Goal: Task Accomplishment & Management: Use online tool/utility

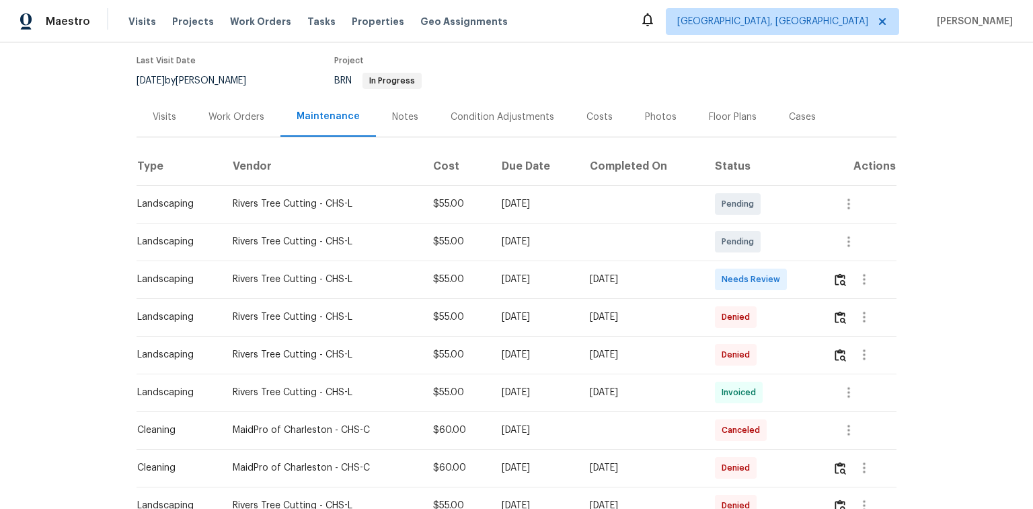
scroll to position [108, 0]
click at [837, 274] on img "button" at bounding box center [840, 278] width 11 height 13
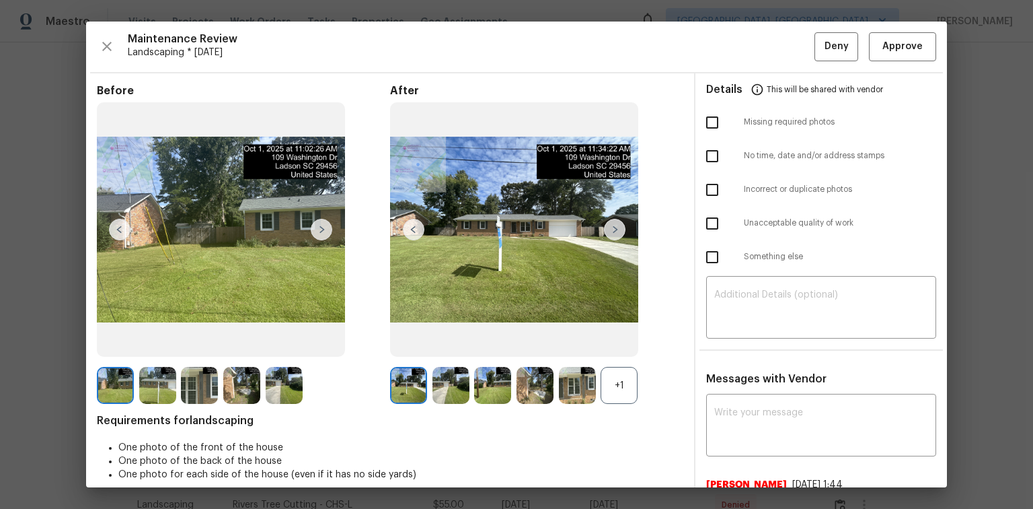
click at [605, 392] on div "+1" at bounding box center [619, 385] width 37 height 37
click at [905, 43] on span "Approve" at bounding box center [902, 46] width 40 height 17
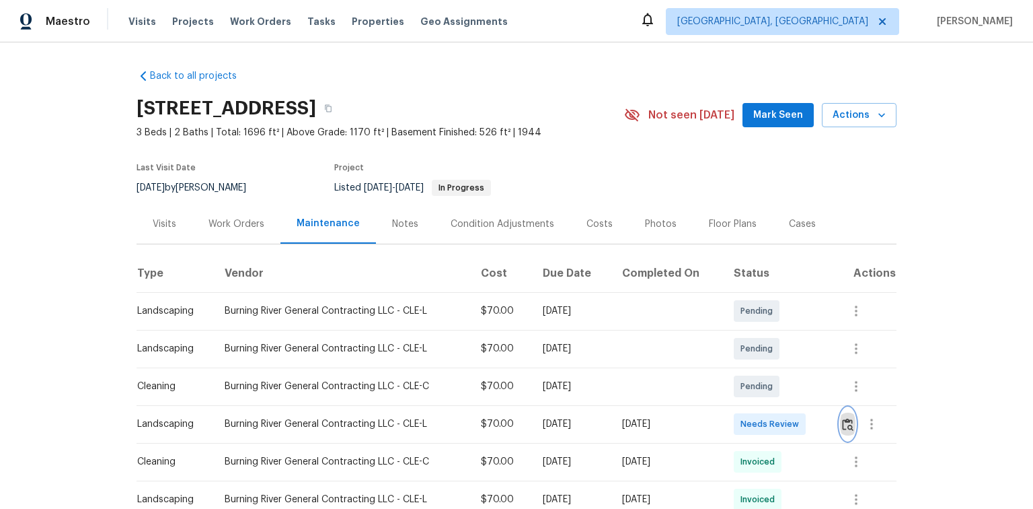
click at [848, 425] on img "button" at bounding box center [847, 424] width 11 height 13
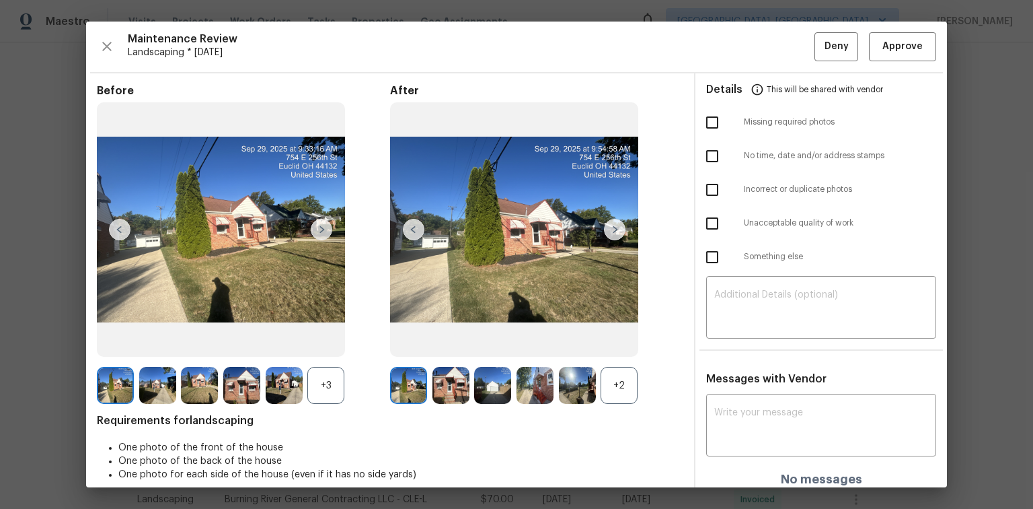
click at [616, 231] on img at bounding box center [615, 230] width 22 height 22
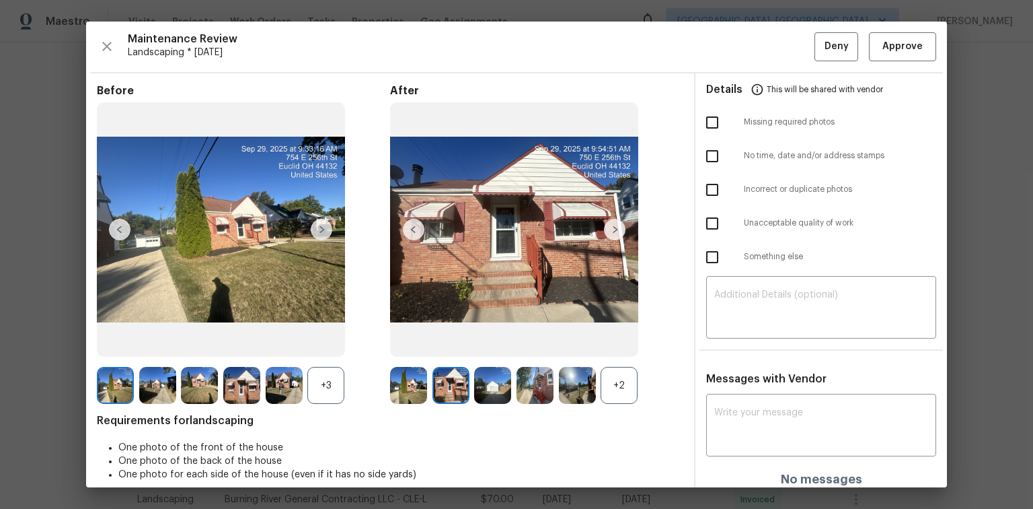
click at [616, 231] on img at bounding box center [615, 230] width 22 height 22
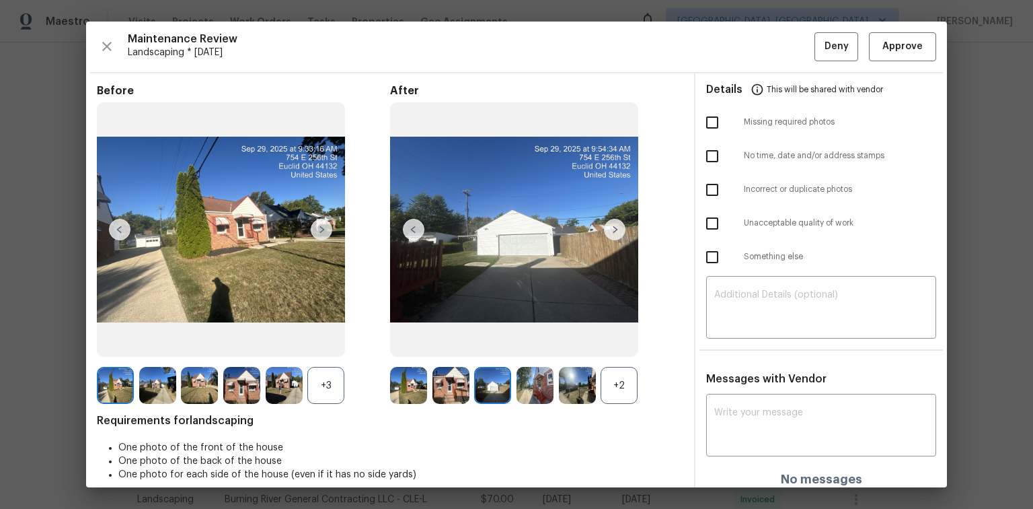
click at [615, 231] on img at bounding box center [615, 230] width 22 height 22
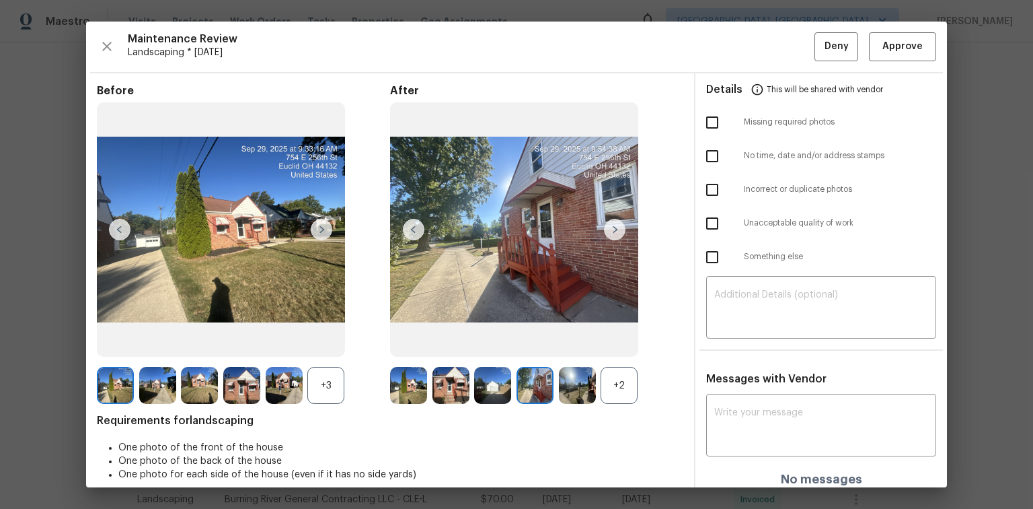
click at [615, 231] on img at bounding box center [615, 230] width 22 height 22
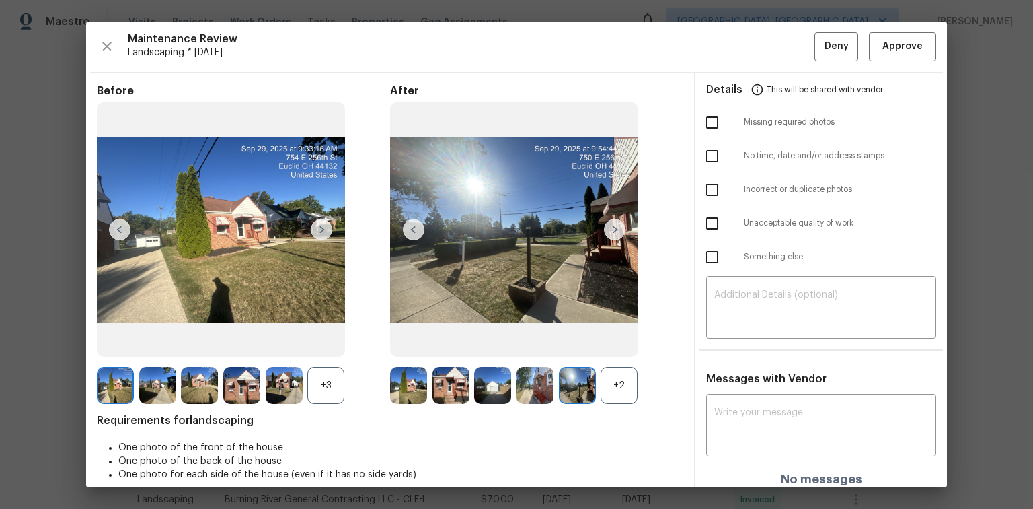
click at [615, 231] on img at bounding box center [615, 230] width 22 height 22
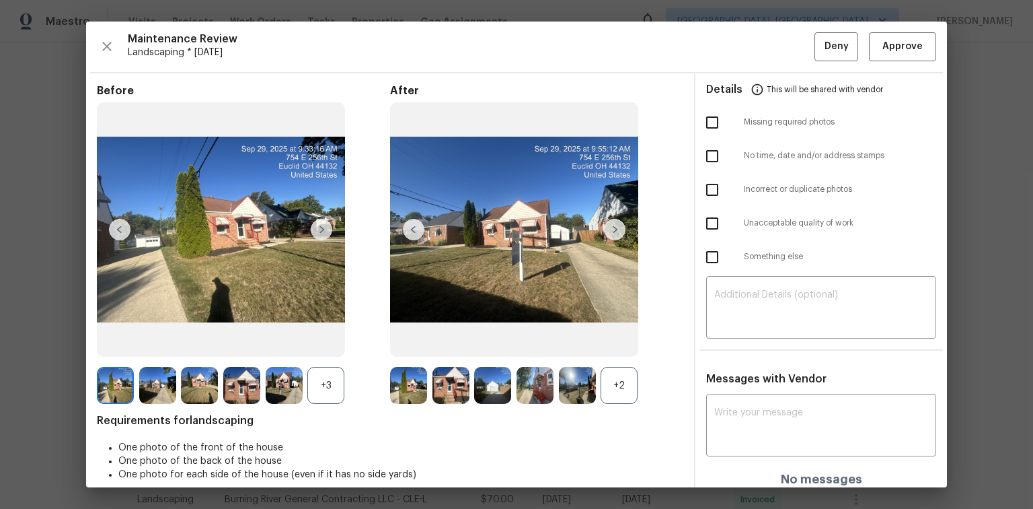
click at [615, 231] on img at bounding box center [615, 230] width 22 height 22
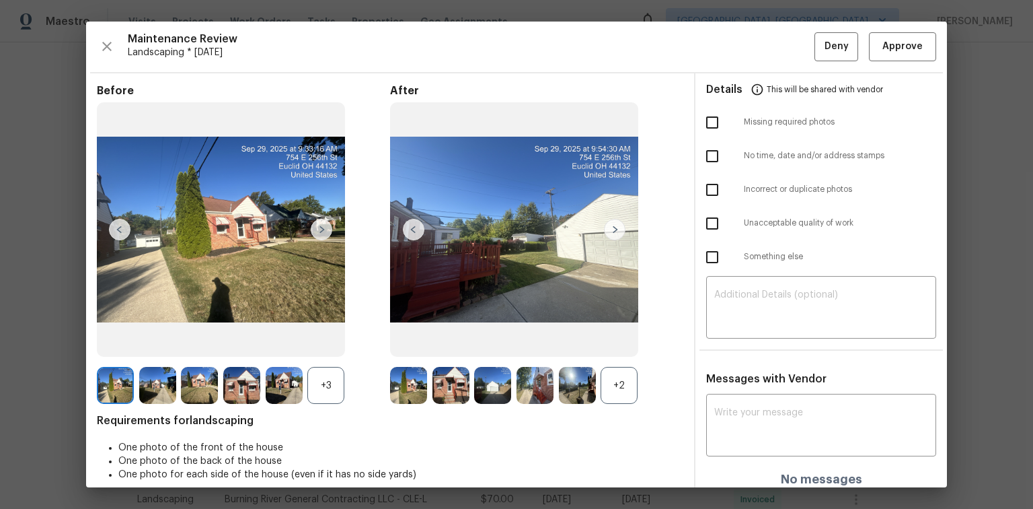
click at [615, 231] on img at bounding box center [615, 230] width 22 height 22
click at [613, 229] on img at bounding box center [615, 230] width 22 height 22
click at [619, 381] on div "+2" at bounding box center [619, 385] width 37 height 37
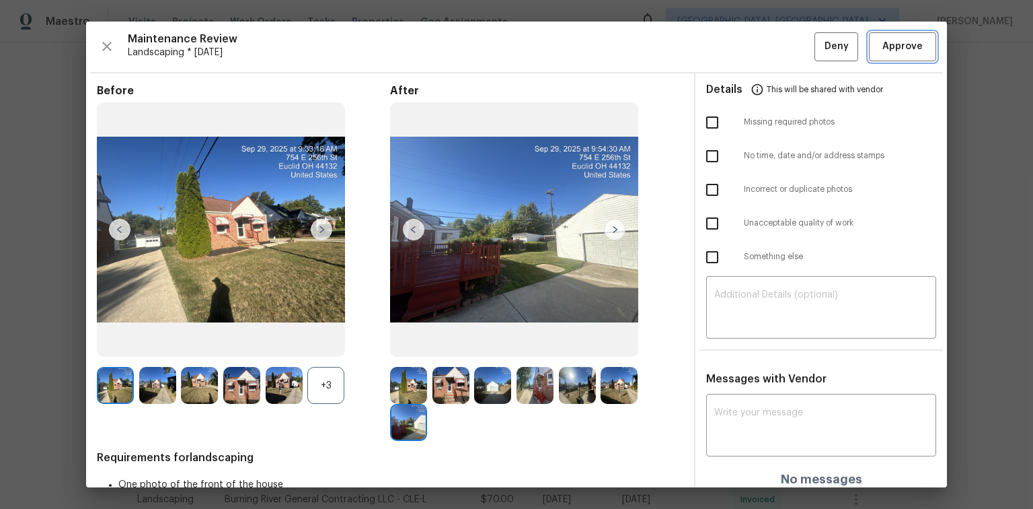
click at [901, 42] on span "Approve" at bounding box center [902, 46] width 40 height 17
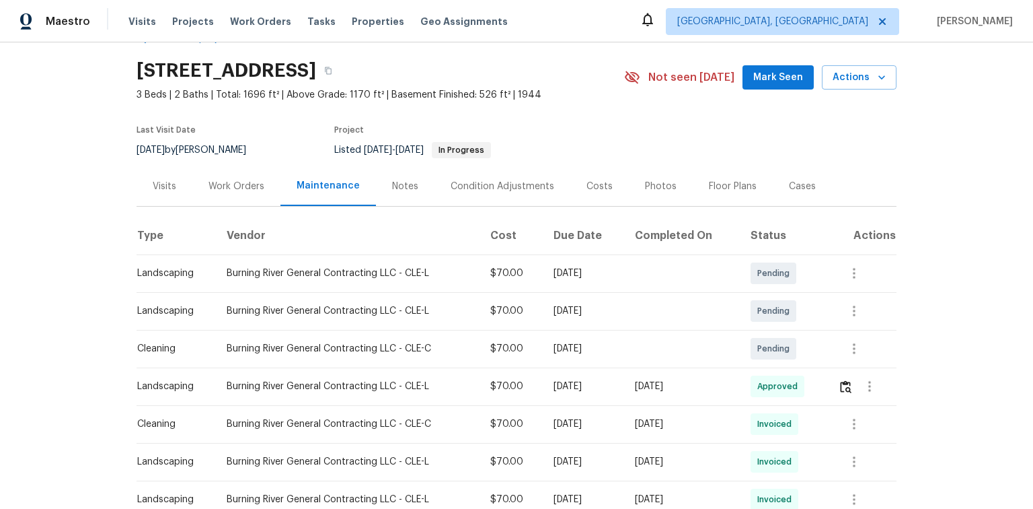
scroll to position [161, 0]
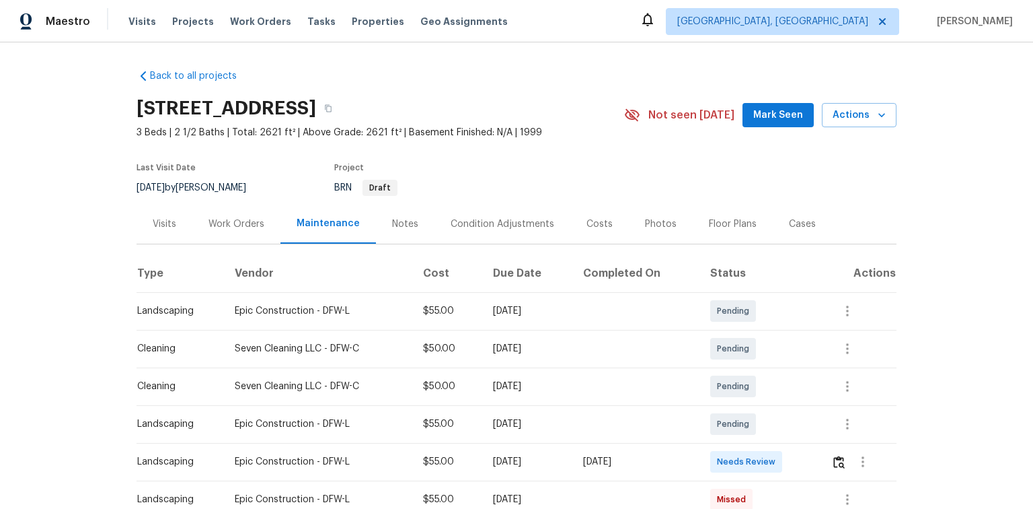
scroll to position [108, 0]
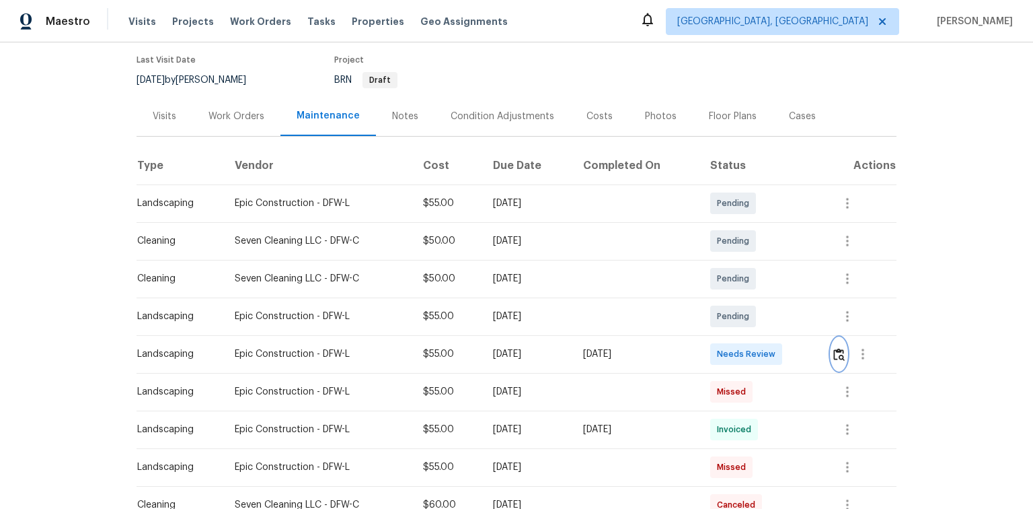
click at [839, 357] on img "button" at bounding box center [838, 354] width 11 height 13
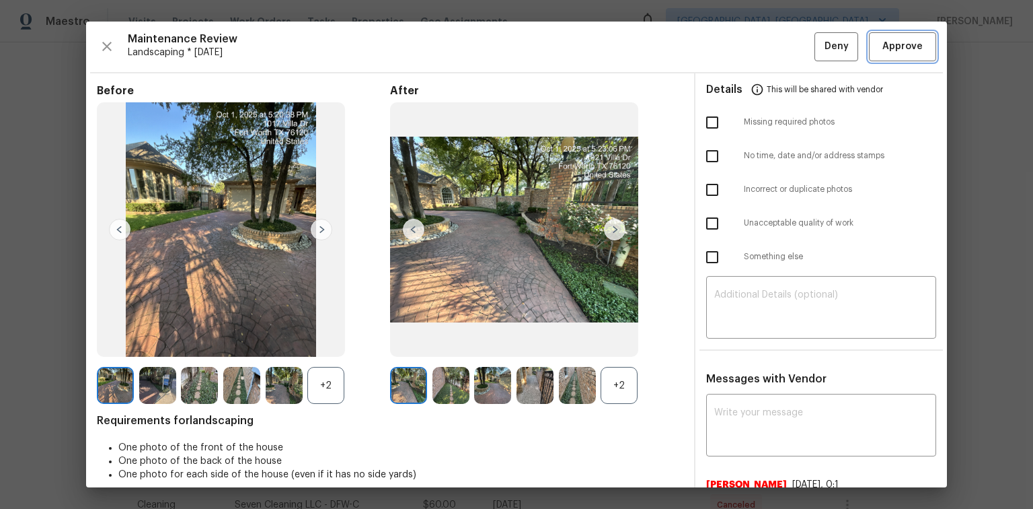
click at [897, 50] on span "Approve" at bounding box center [902, 46] width 40 height 17
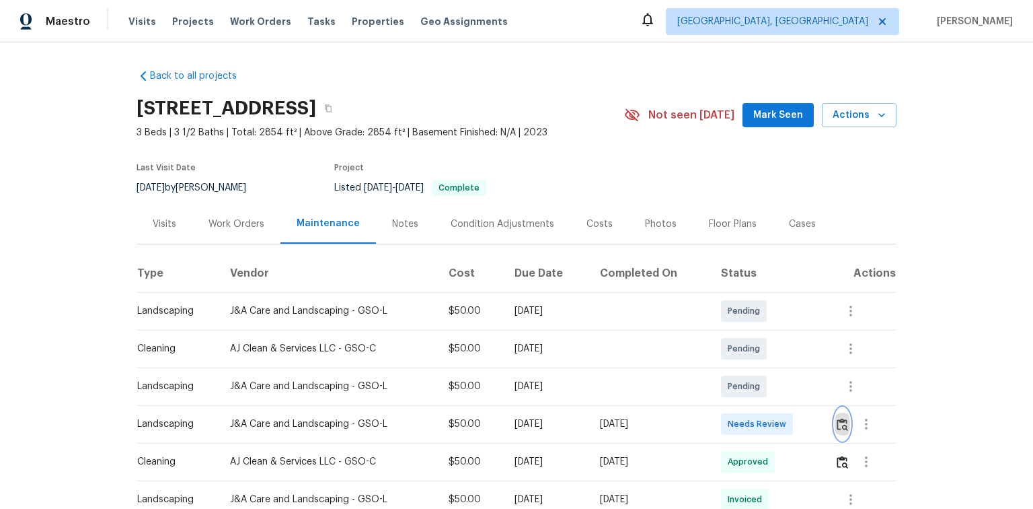
click at [841, 418] on img "button" at bounding box center [842, 424] width 11 height 13
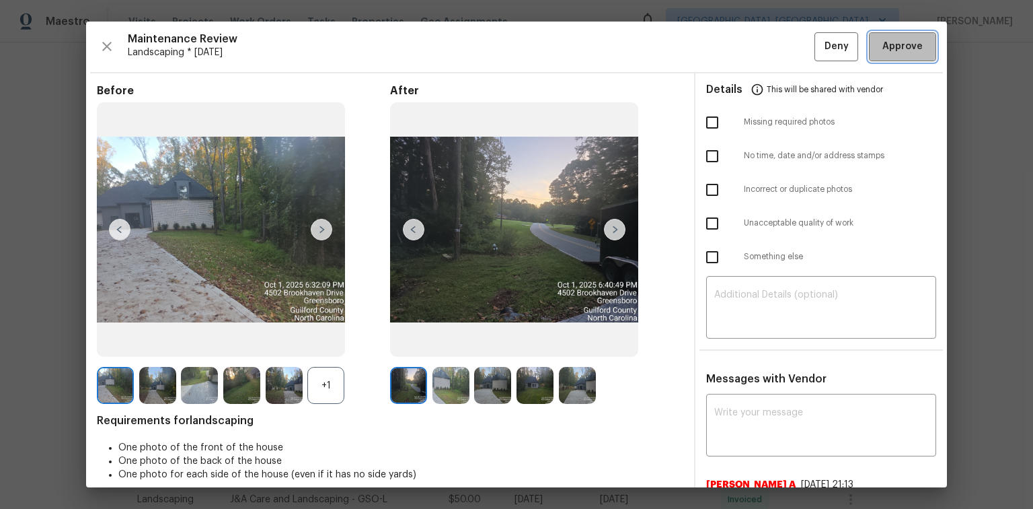
click at [904, 54] on span "Approve" at bounding box center [902, 46] width 40 height 17
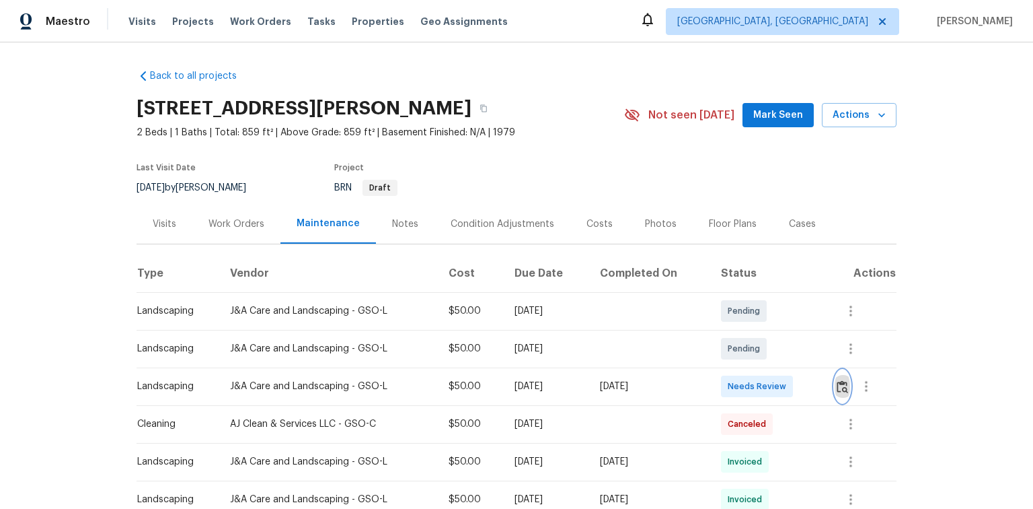
click at [845, 386] on img "button" at bounding box center [842, 386] width 11 height 13
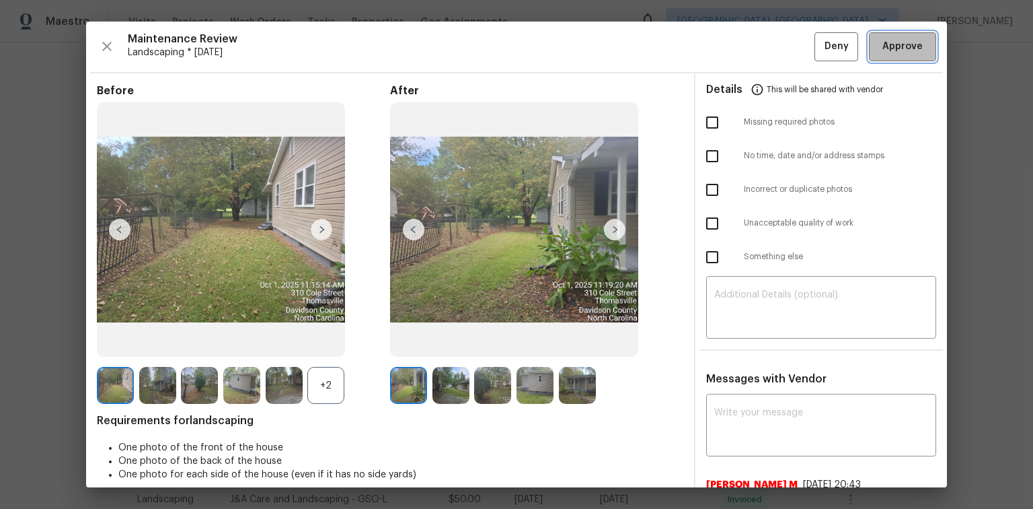
click at [899, 36] on button "Approve" at bounding box center [902, 46] width 67 height 29
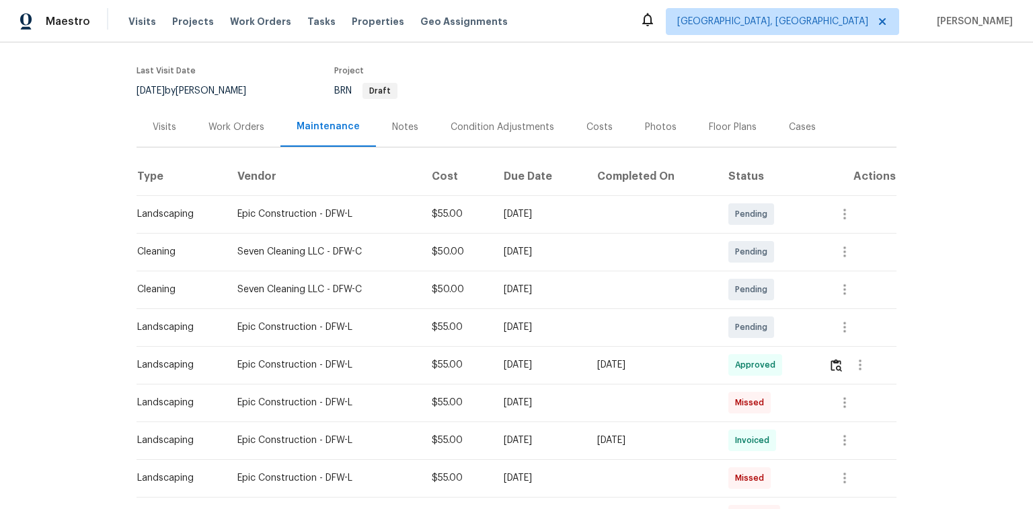
scroll to position [215, 0]
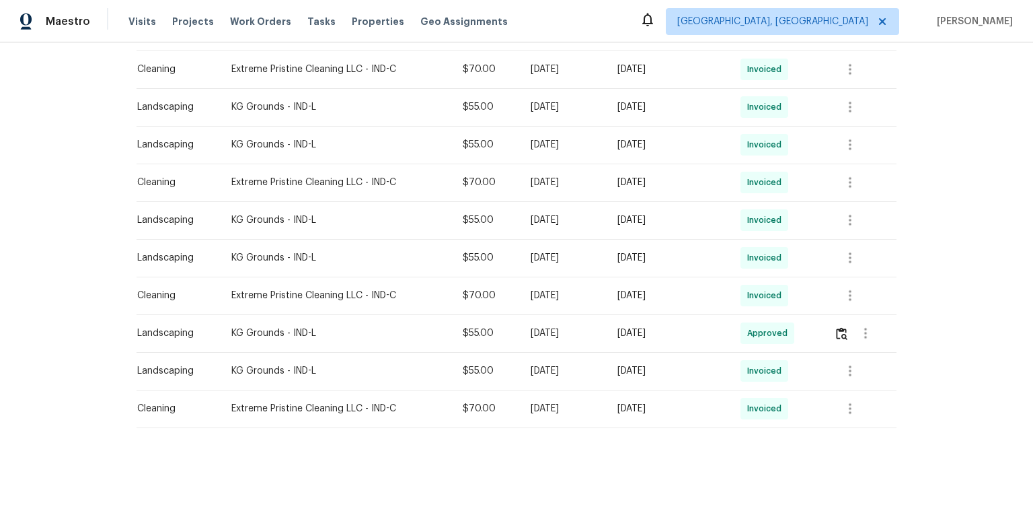
scroll to position [738, 0]
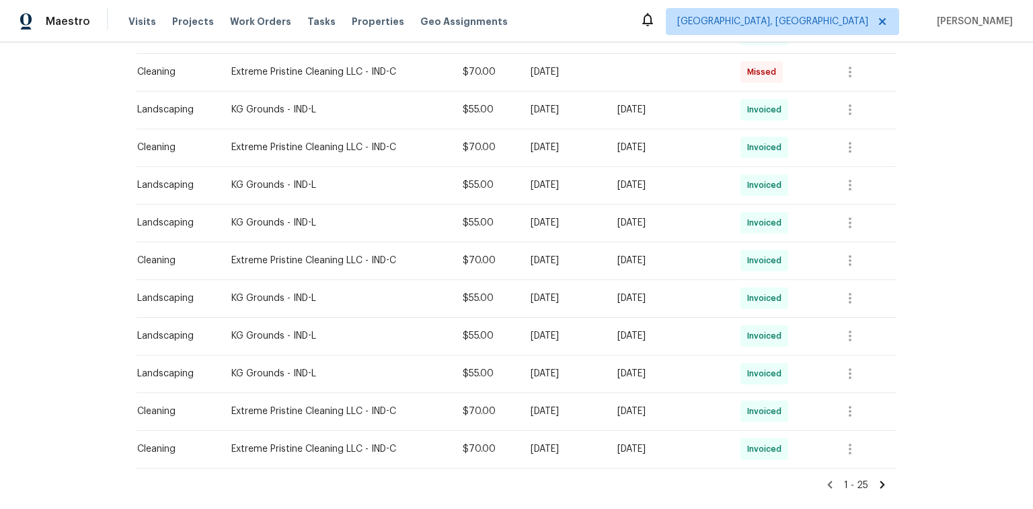
scroll to position [837, 0]
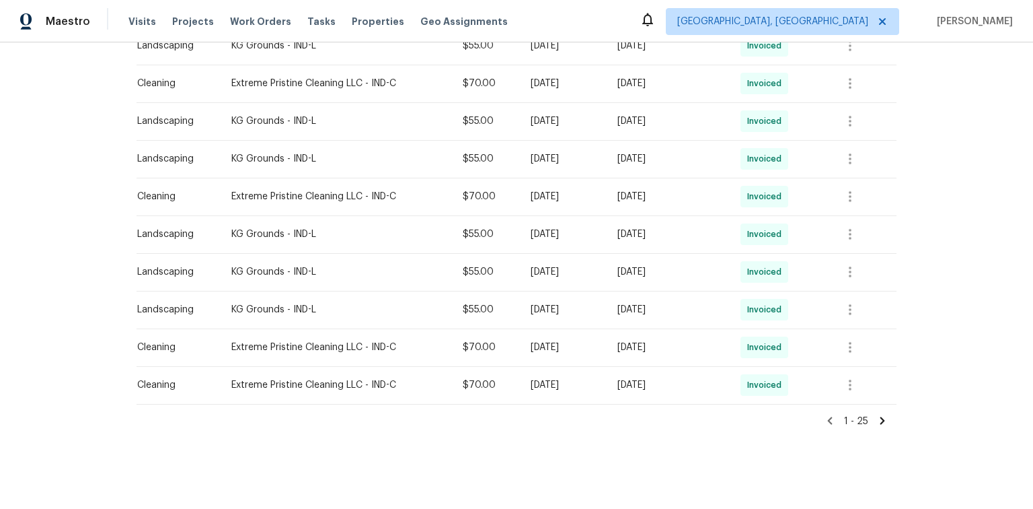
click at [913, 295] on div "Back to all projects [STREET_ADDRESS][PERSON_NAME] 4 Beds | 2 1/2 Baths | Total…" at bounding box center [516, 275] width 1033 height 466
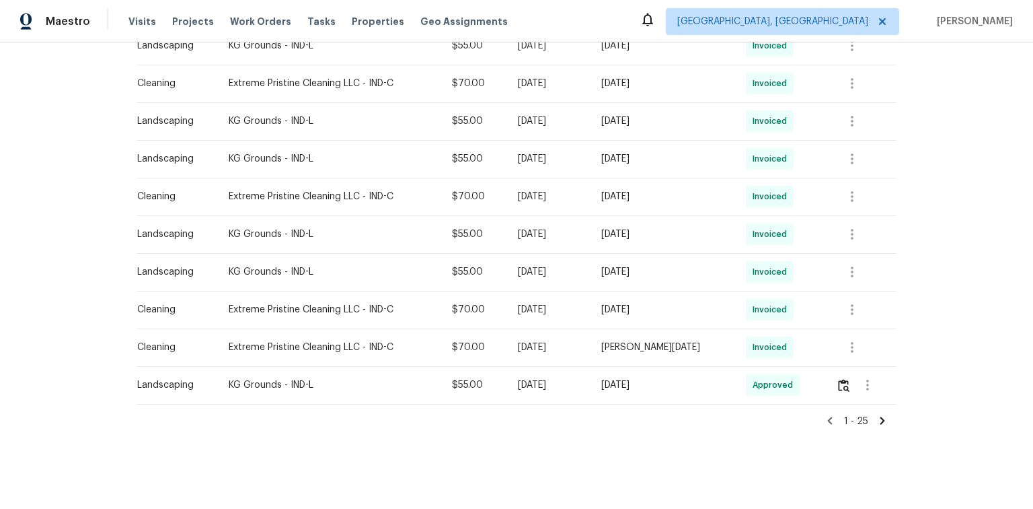
scroll to position [515, 0]
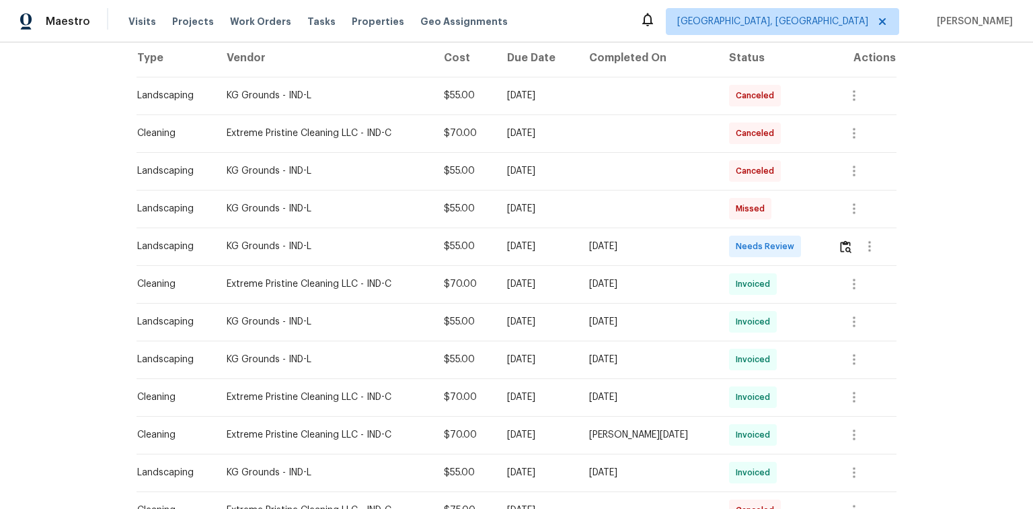
scroll to position [161, 0]
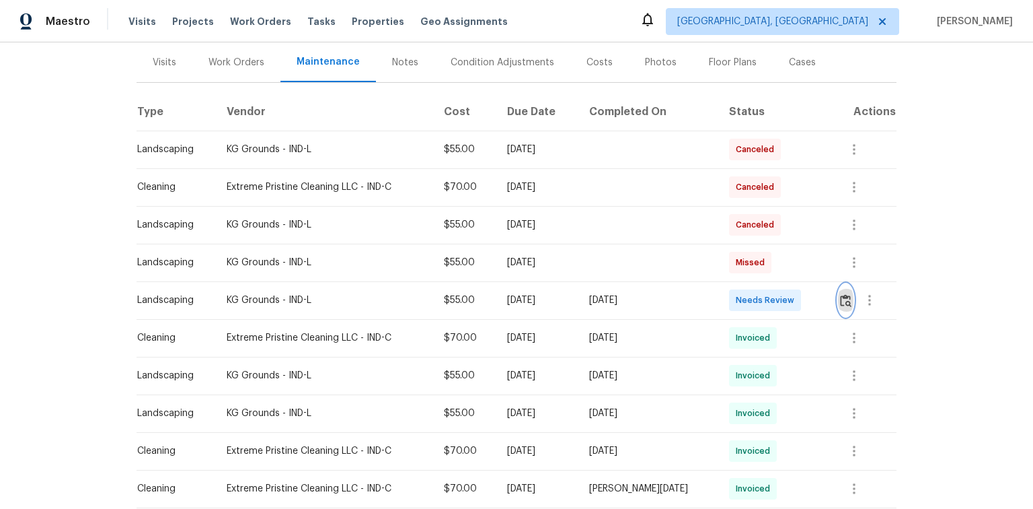
click at [848, 303] on img "button" at bounding box center [845, 300] width 11 height 13
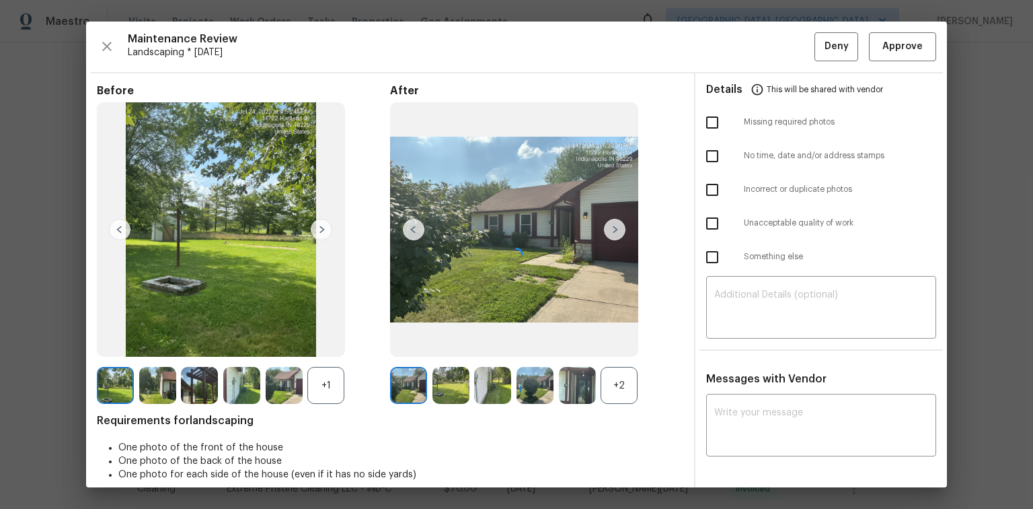
click at [913, 44] on div at bounding box center [516, 254] width 861 height 465
click at [890, 53] on span "Approve" at bounding box center [902, 46] width 40 height 17
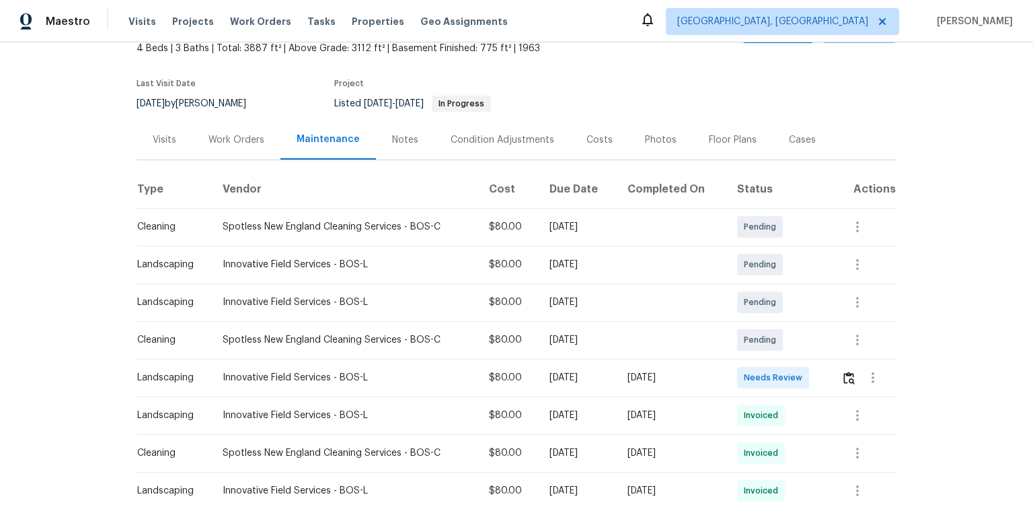
scroll to position [108, 0]
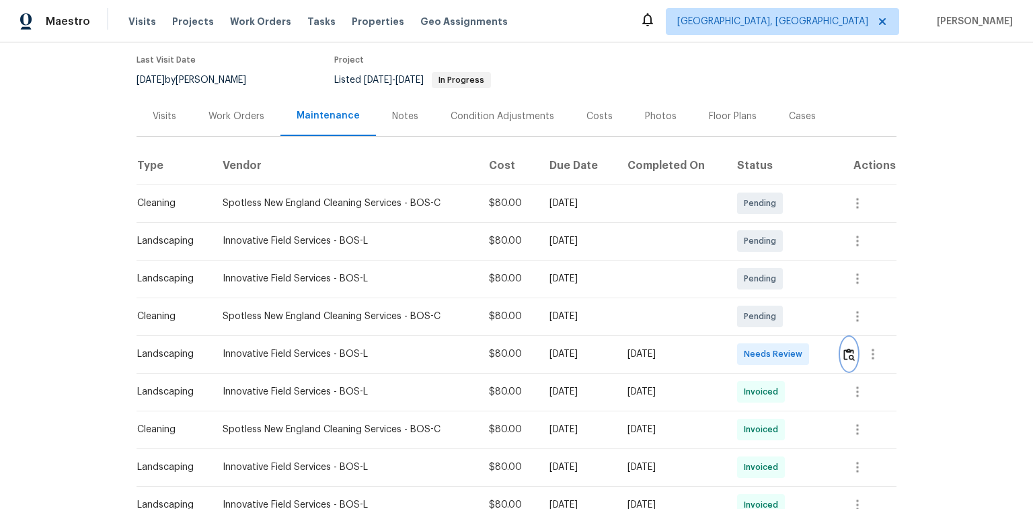
click at [848, 357] on img "button" at bounding box center [848, 354] width 11 height 13
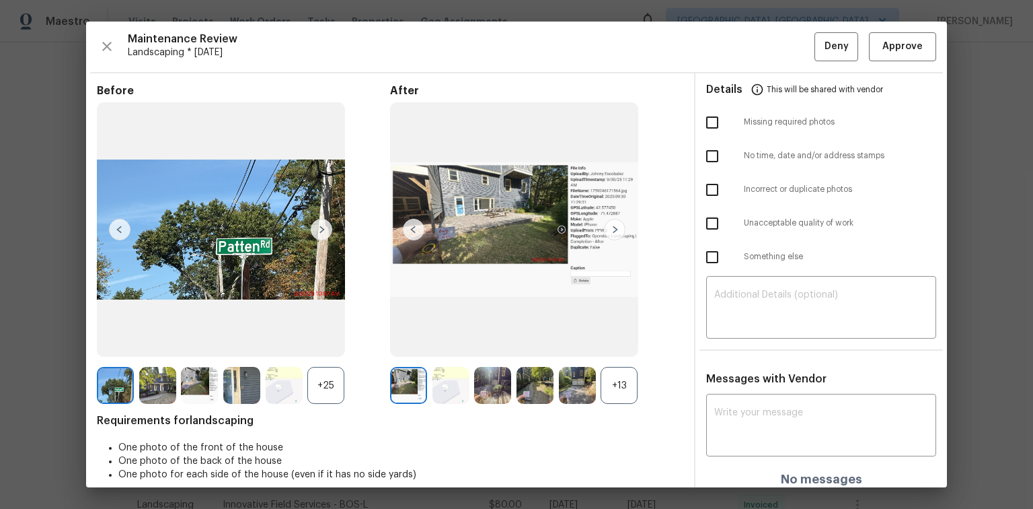
click at [608, 227] on img at bounding box center [615, 230] width 22 height 22
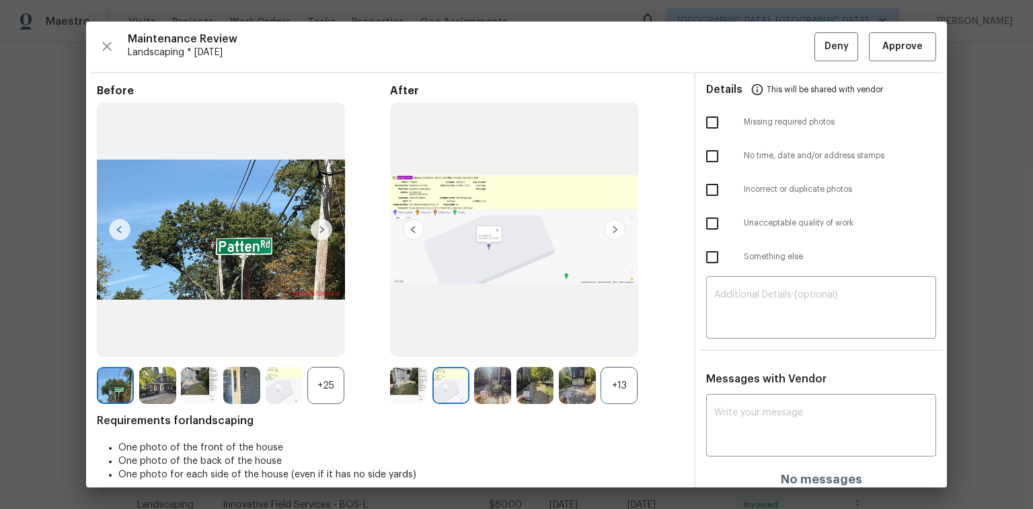
click at [608, 226] on img at bounding box center [615, 230] width 22 height 22
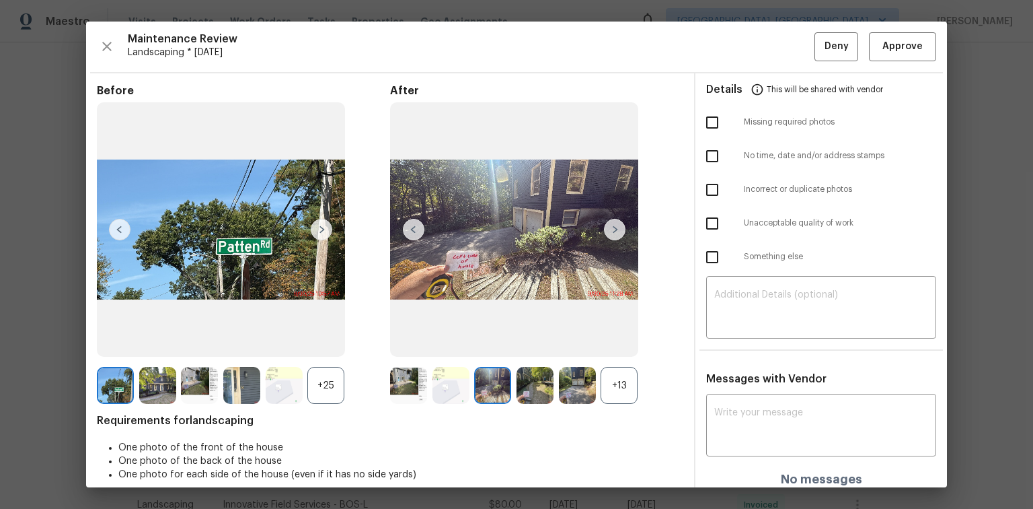
click at [609, 225] on img at bounding box center [615, 230] width 22 height 22
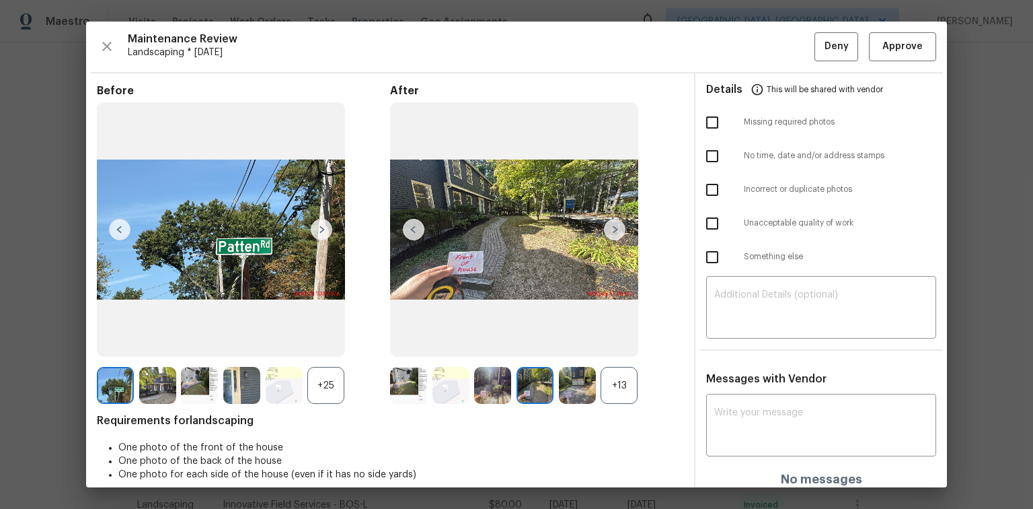
click at [609, 225] on img at bounding box center [615, 230] width 22 height 22
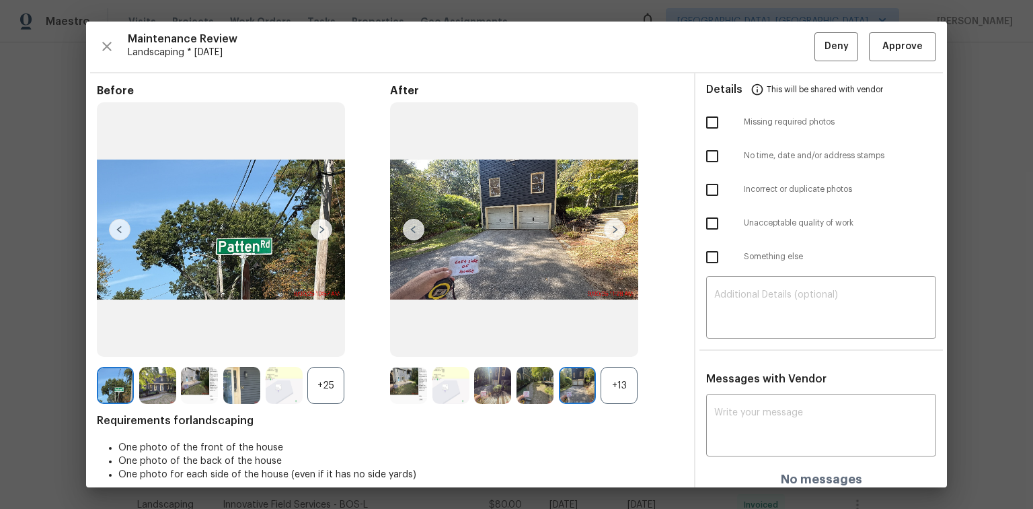
click at [609, 225] on img at bounding box center [615, 230] width 22 height 22
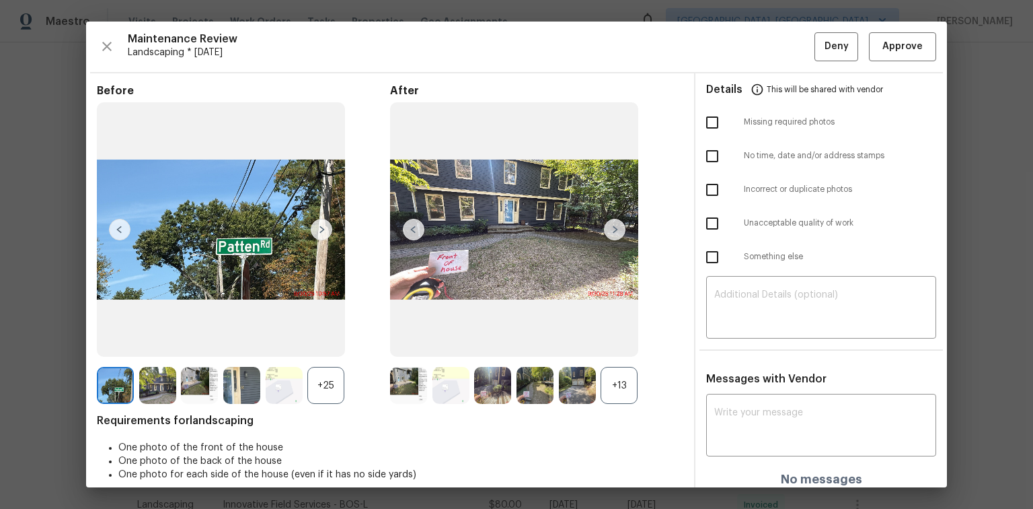
click at [609, 225] on img at bounding box center [615, 230] width 22 height 22
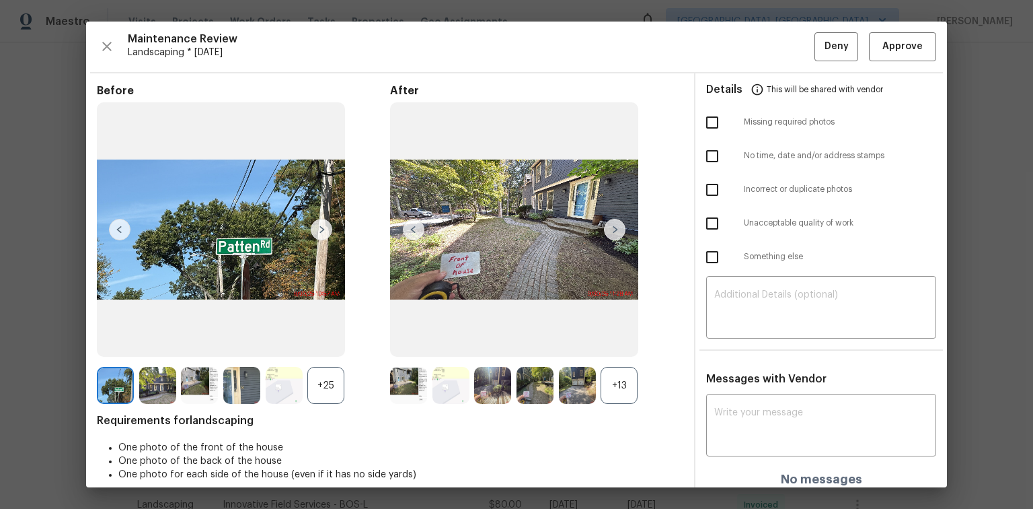
click at [609, 225] on img at bounding box center [615, 230] width 22 height 22
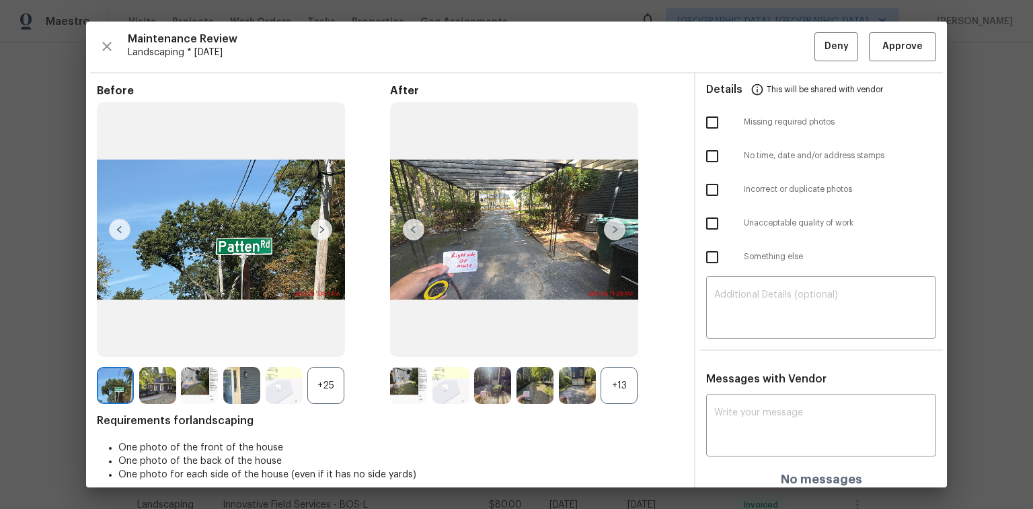
click at [609, 225] on img at bounding box center [615, 230] width 22 height 22
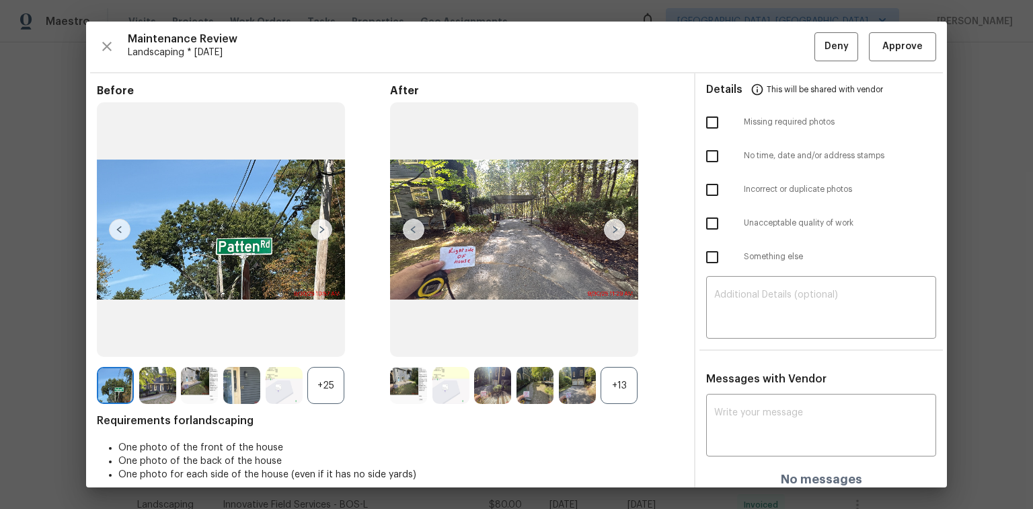
click at [609, 225] on img at bounding box center [615, 230] width 22 height 22
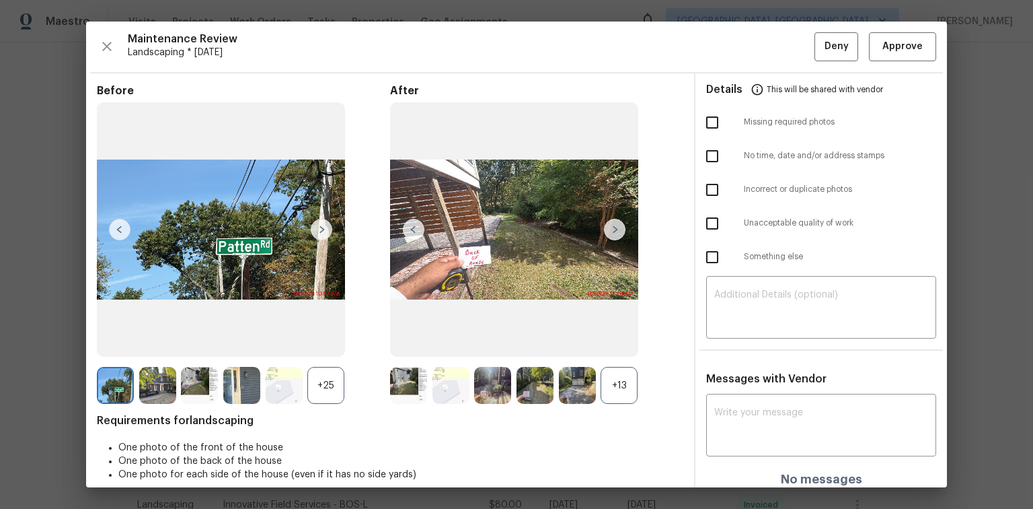
click at [609, 225] on img at bounding box center [615, 230] width 22 height 22
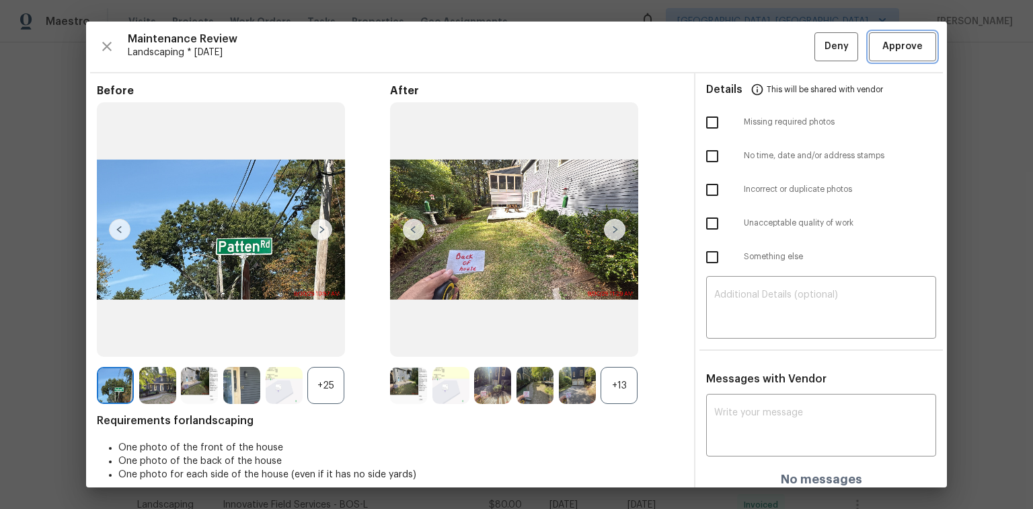
click at [915, 41] on span "Approve" at bounding box center [903, 46] width 46 height 17
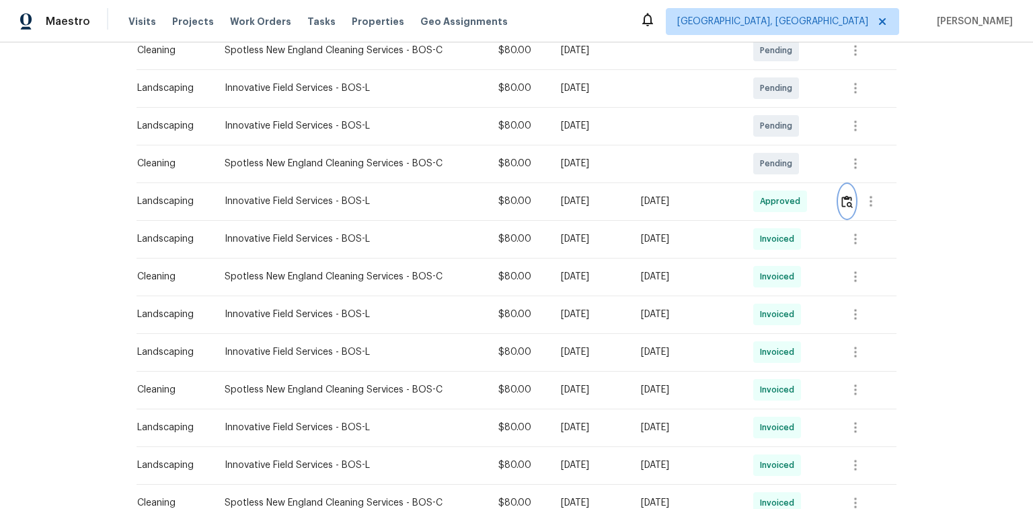
scroll to position [269, 0]
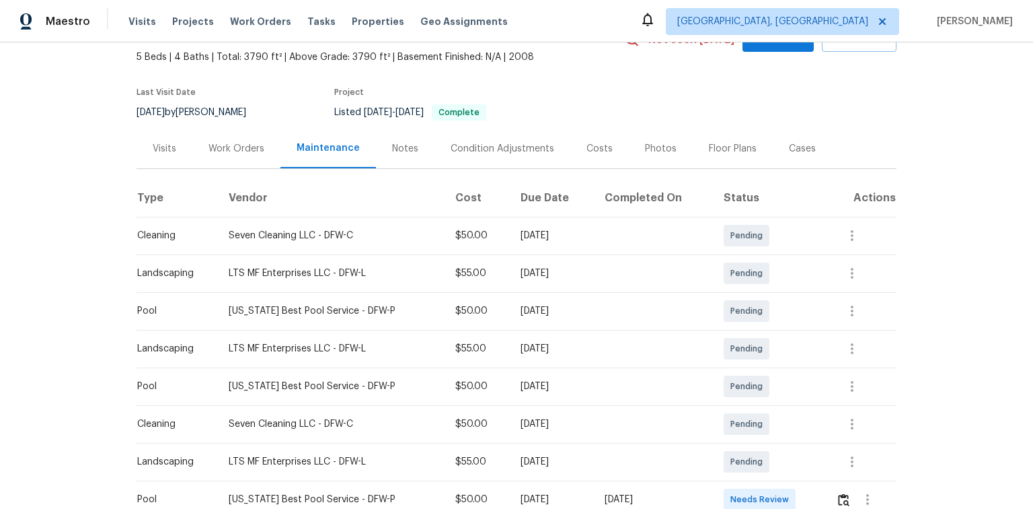
scroll to position [161, 0]
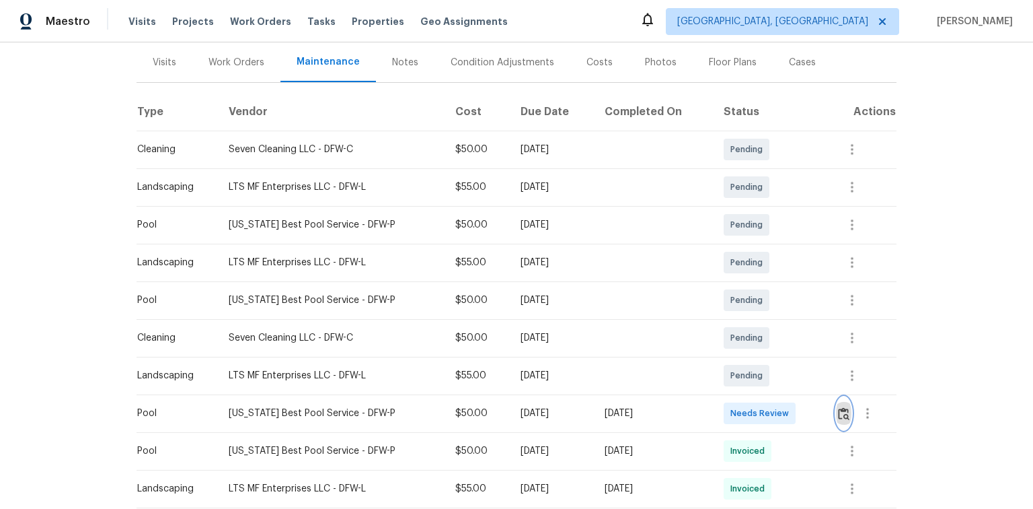
click at [842, 410] on img "button" at bounding box center [843, 413] width 11 height 13
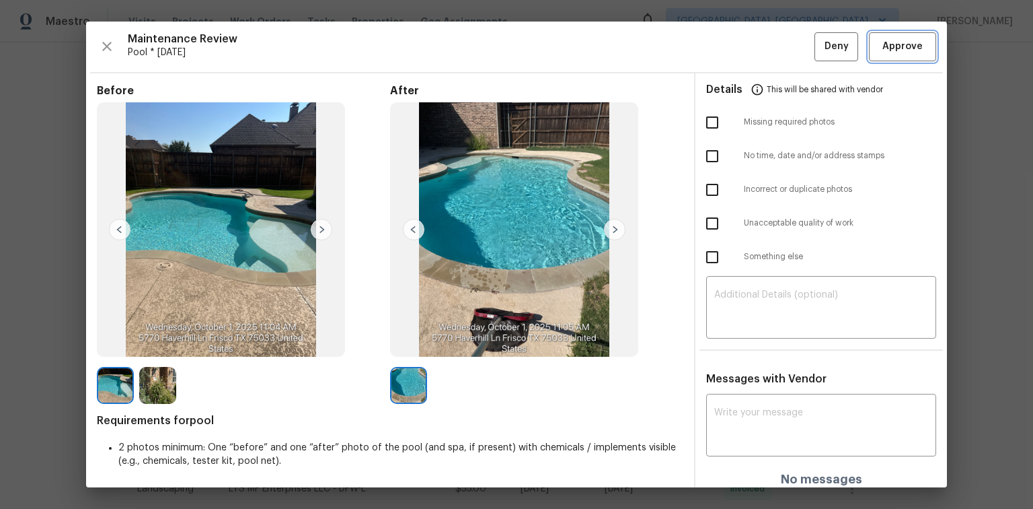
click at [891, 46] on span "Approve" at bounding box center [902, 46] width 40 height 17
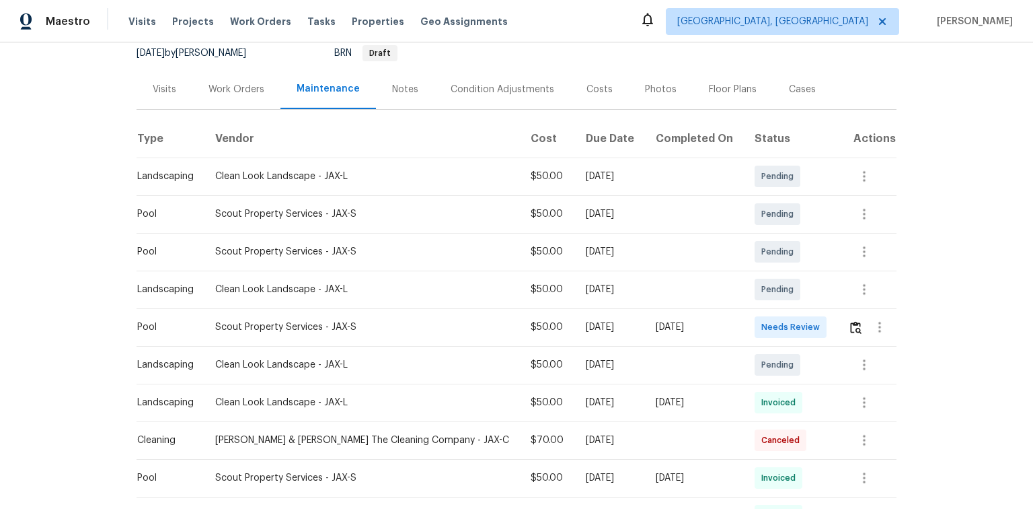
scroll to position [161, 0]
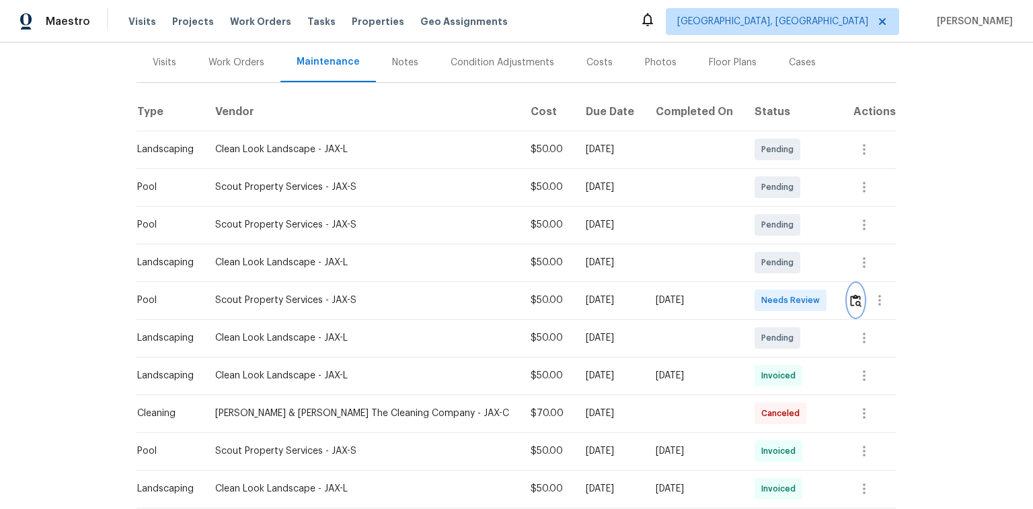
click at [853, 299] on img "button" at bounding box center [855, 300] width 11 height 13
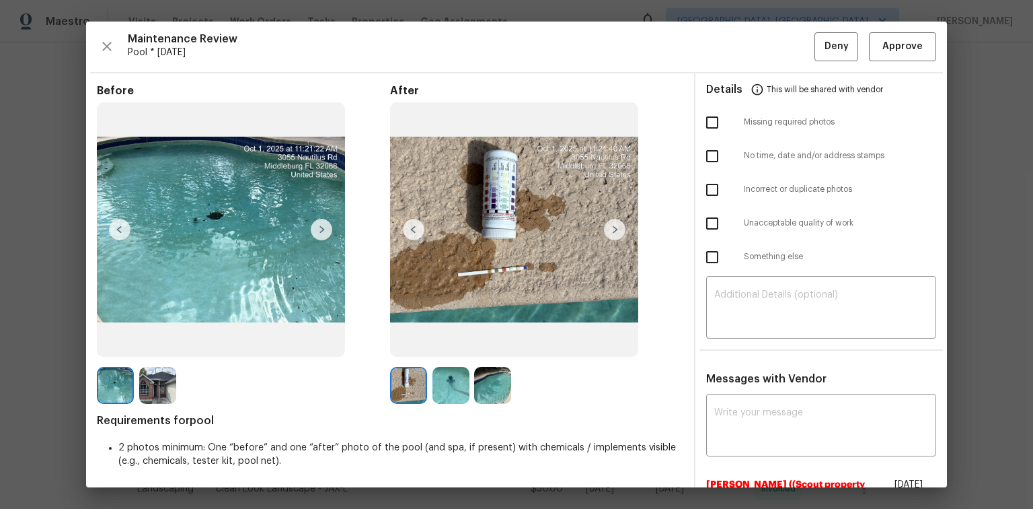
click at [609, 229] on img at bounding box center [615, 230] width 22 height 22
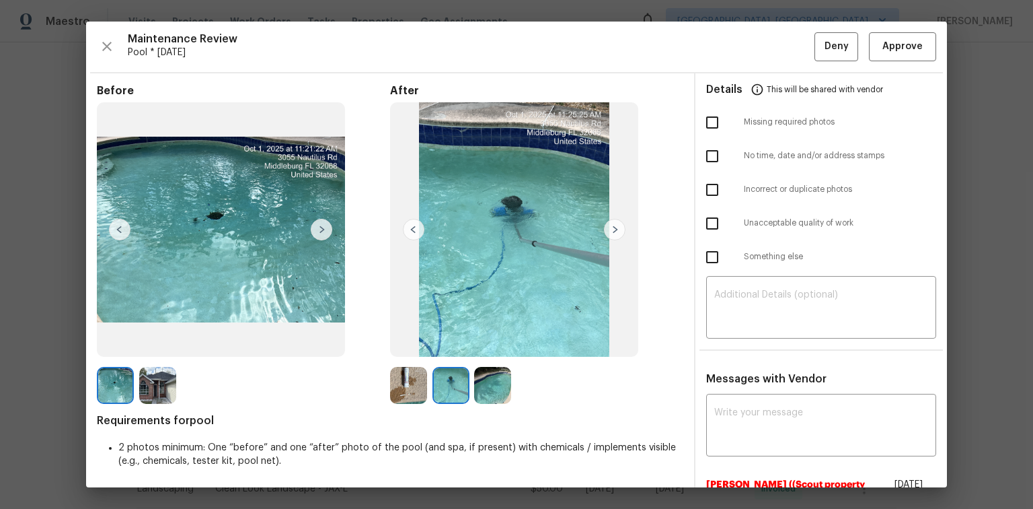
click at [609, 229] on img at bounding box center [615, 230] width 22 height 22
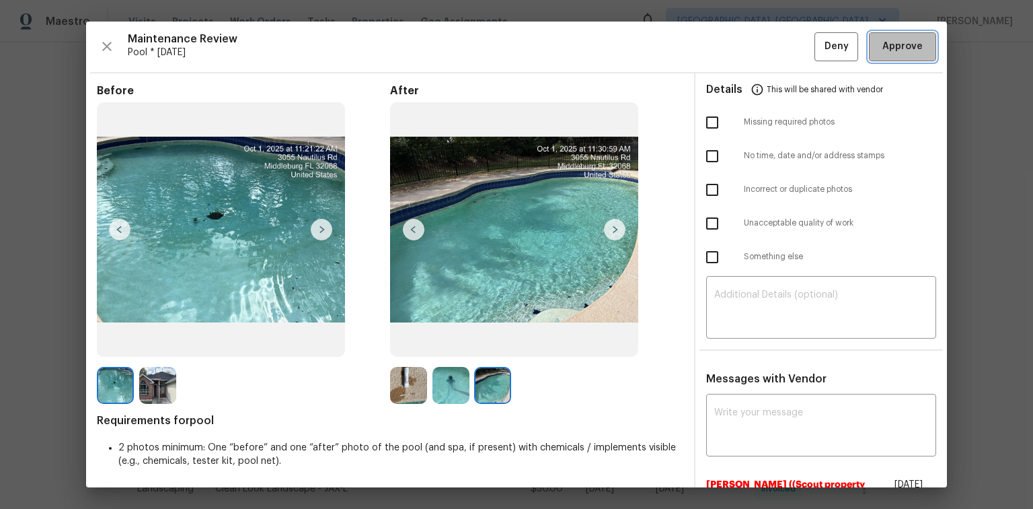
click at [901, 52] on span "Approve" at bounding box center [902, 46] width 40 height 17
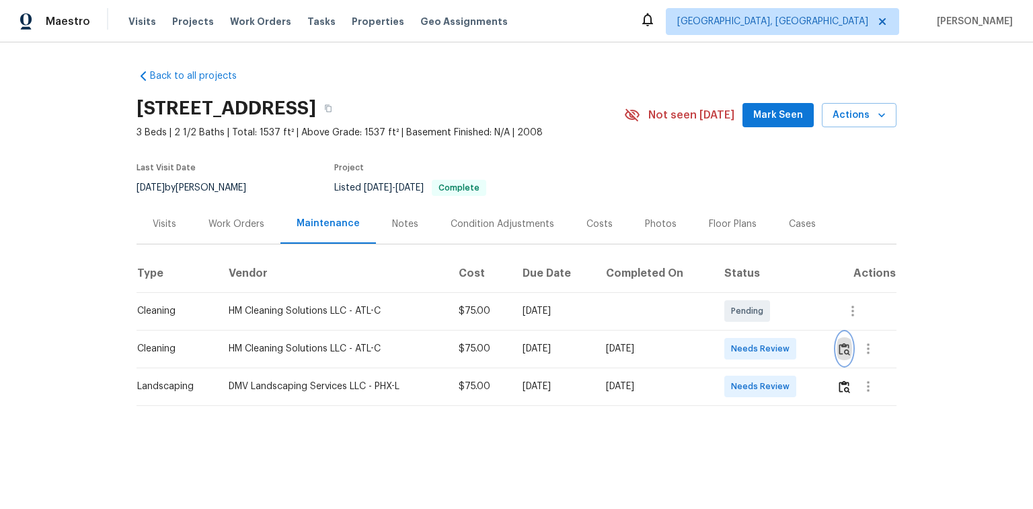
click at [845, 352] on img "button" at bounding box center [844, 348] width 11 height 13
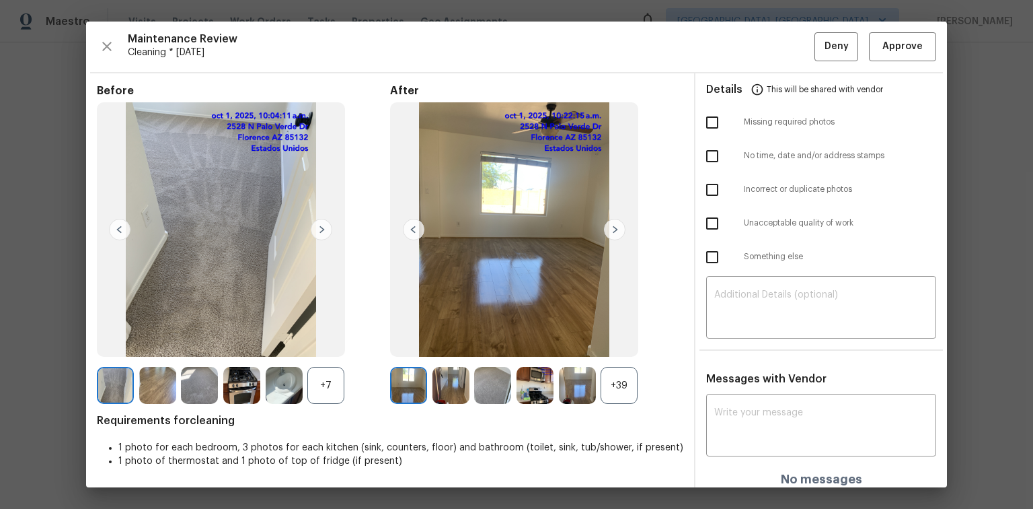
click at [616, 393] on div "+39" at bounding box center [619, 385] width 37 height 37
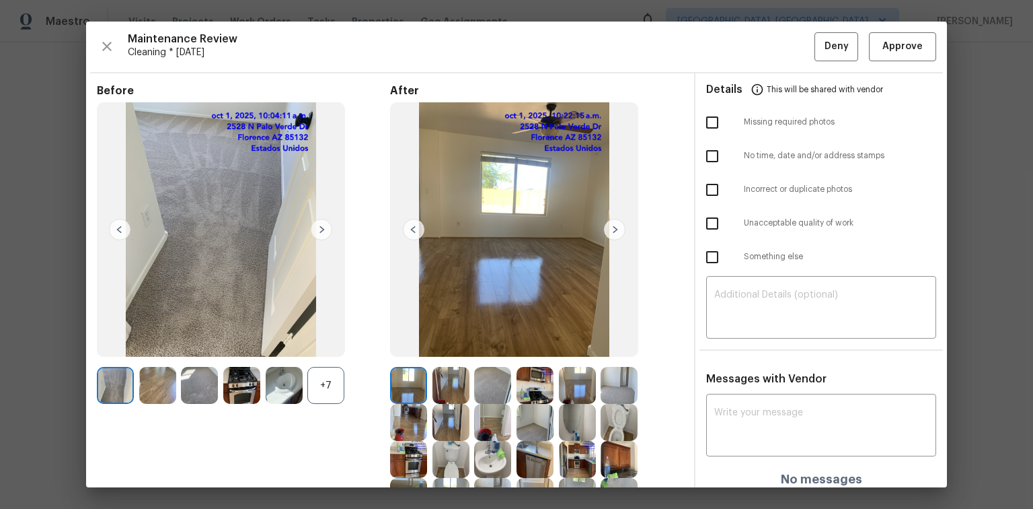
click at [323, 381] on div "+7" at bounding box center [325, 385] width 37 height 37
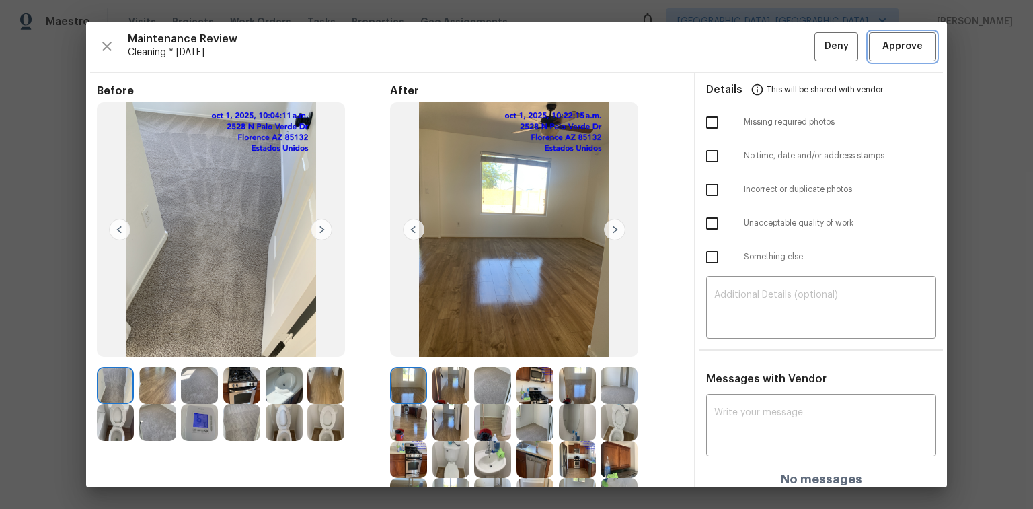
click at [893, 50] on span "Approve" at bounding box center [902, 46] width 40 height 17
